Goal: Check status

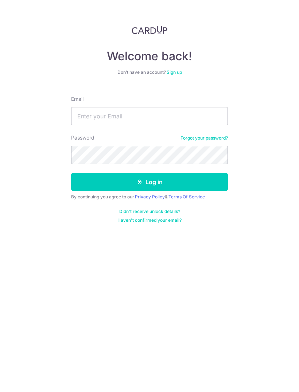
type input "[EMAIL_ADDRESS][DOMAIN_NAME]"
click at [150, 182] on button "Log in" at bounding box center [149, 182] width 157 height 18
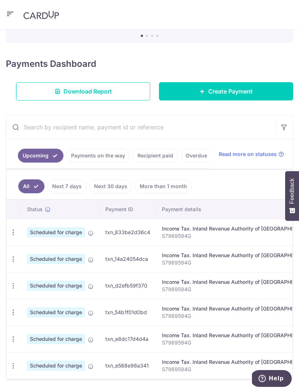
scroll to position [75, 0]
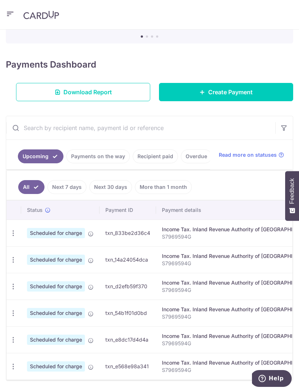
click at [156, 159] on link "Recipient paid" at bounding box center [155, 156] width 45 height 14
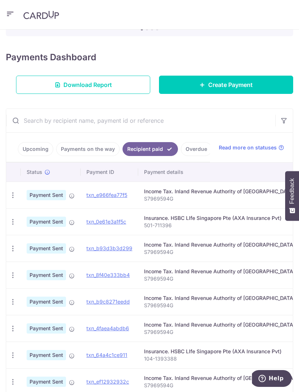
scroll to position [85, 0]
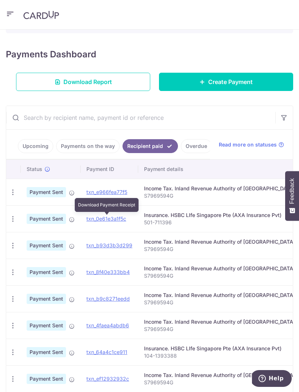
click at [109, 219] on link "txn_0e61e3a1f5c" at bounding box center [106, 218] width 40 height 6
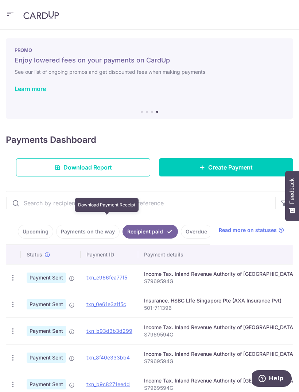
scroll to position [0, 0]
